Goal: Task Accomplishment & Management: Manage account settings

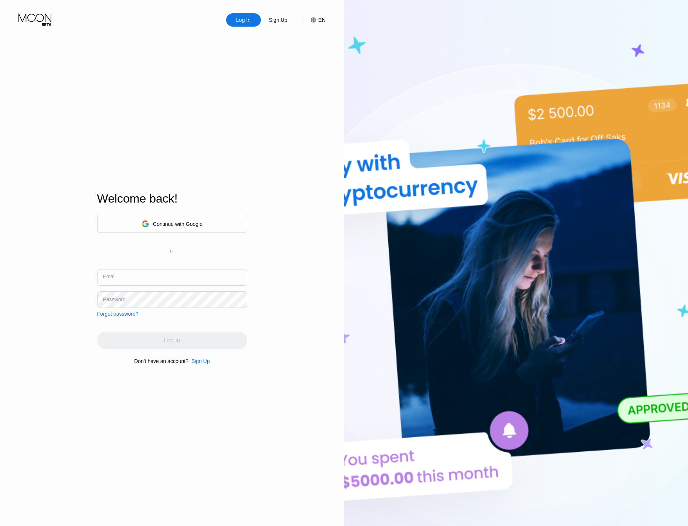
click at [162, 274] on input "text" at bounding box center [172, 277] width 150 height 17
click at [158, 278] on input "text" at bounding box center [172, 277] width 150 height 17
type input "[EMAIL_ADDRESS][DOMAIN_NAME]"
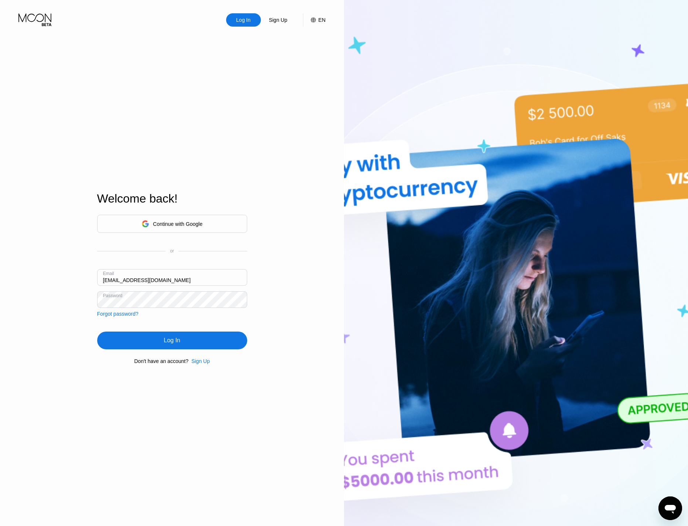
click at [160, 344] on div "Log In" at bounding box center [172, 341] width 150 height 18
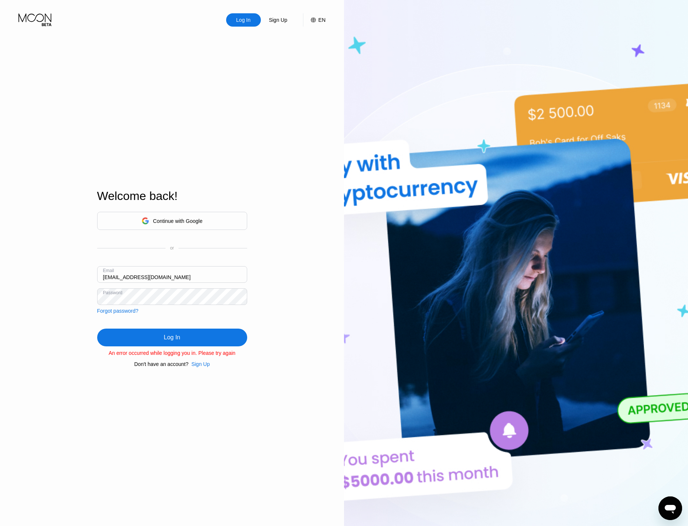
click at [61, 230] on div "Log In Sign Up EN Language Select an item Save Welcome back! Continue with Goog…" at bounding box center [172, 289] width 344 height 578
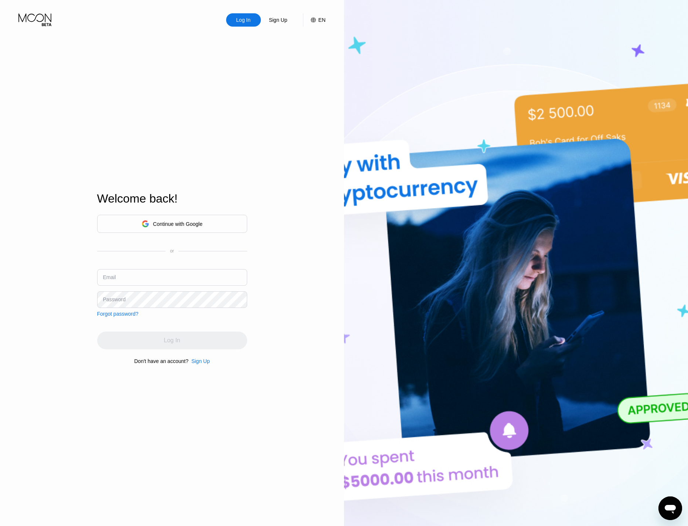
click at [137, 277] on input "text" at bounding box center [172, 277] width 150 height 17
type input "[EMAIL_ADDRESS][DOMAIN_NAME]"
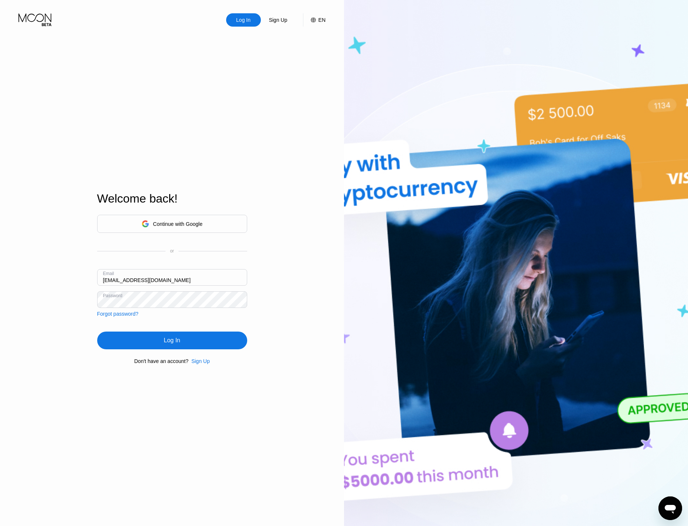
click at [142, 341] on div "Log In" at bounding box center [172, 341] width 150 height 18
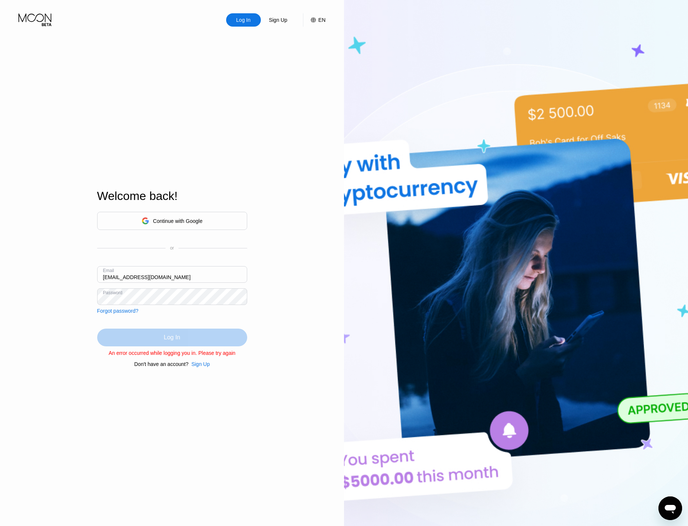
click at [140, 342] on div "Log In" at bounding box center [172, 338] width 150 height 18
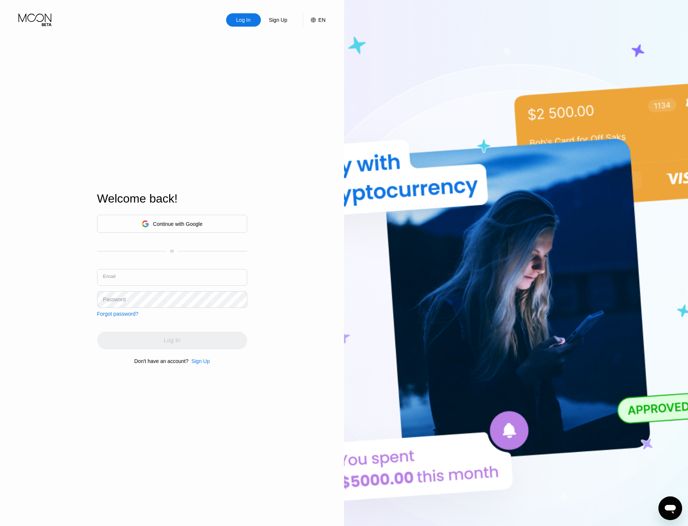
click at [137, 280] on input "text" at bounding box center [172, 277] width 150 height 17
type input "[EMAIL_ADDRESS][DOMAIN_NAME]"
click at [134, 342] on div "Log In" at bounding box center [172, 341] width 150 height 18
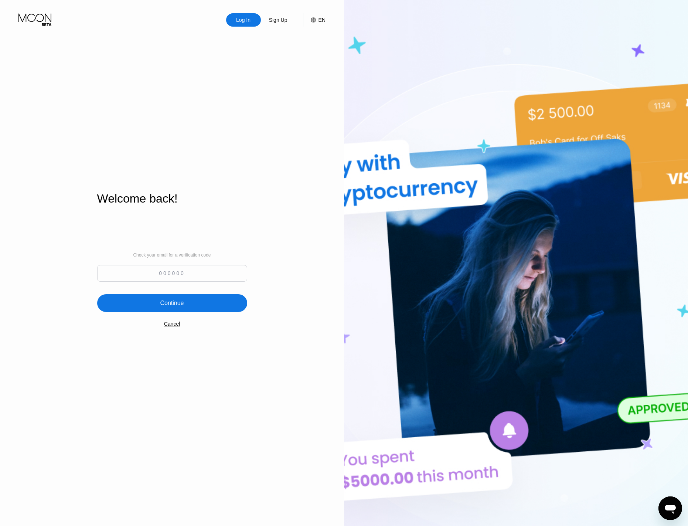
click at [166, 272] on input at bounding box center [172, 273] width 150 height 17
click at [137, 275] on input at bounding box center [172, 273] width 150 height 17
type input "110727"
click at [194, 304] on div "Continue" at bounding box center [172, 303] width 150 height 18
